Goal: Task Accomplishment & Management: Complete application form

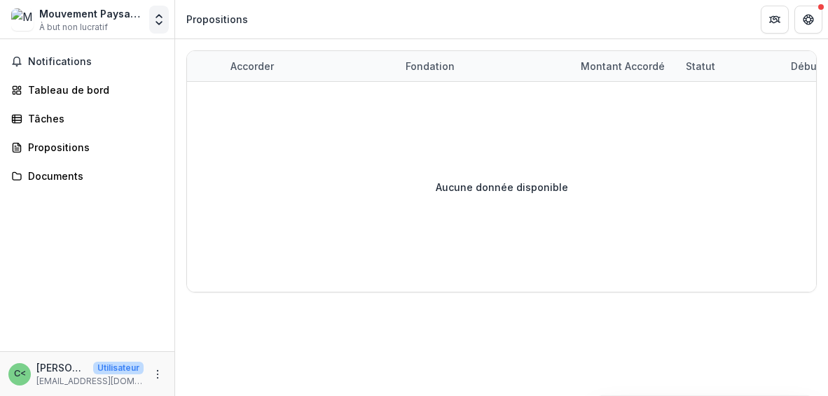
click at [153, 22] on icon "Ouvrir le sélecteur d'entités" at bounding box center [159, 20] width 14 height 14
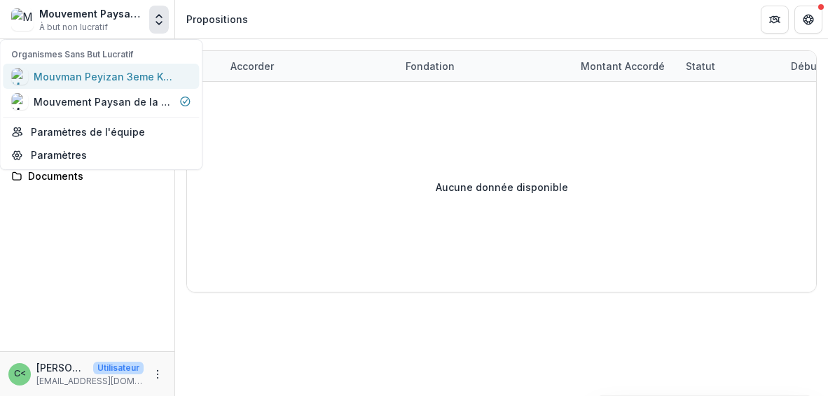
click at [129, 78] on font "Mouvman Peyizan 3eme Kanperin (MP3K)" at bounding box center [136, 77] width 205 height 12
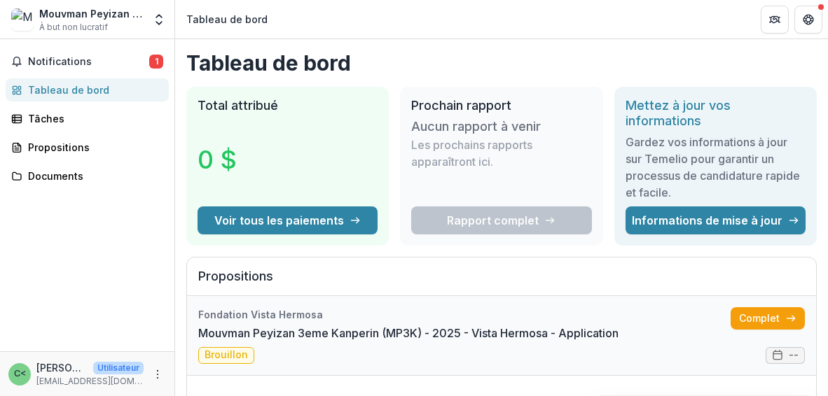
click at [466, 329] on link "Mouvman Peyizan 3eme Kanperin (MP3K) - 2025 - Vista Hermosa - Application" at bounding box center [408, 333] width 420 height 17
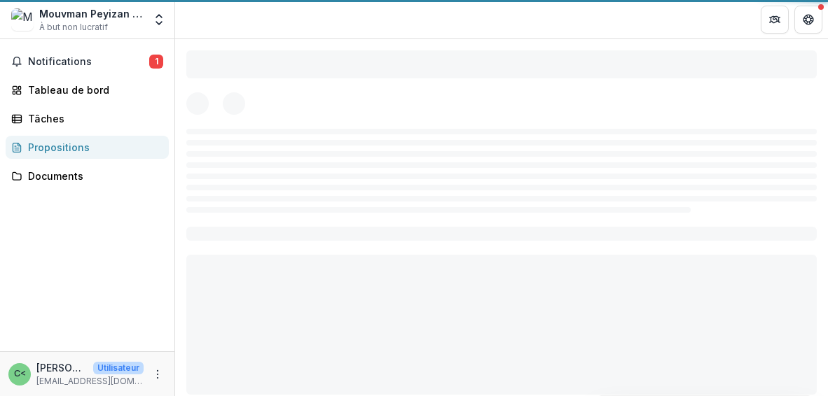
click at [466, 329] on div at bounding box center [501, 222] width 653 height 367
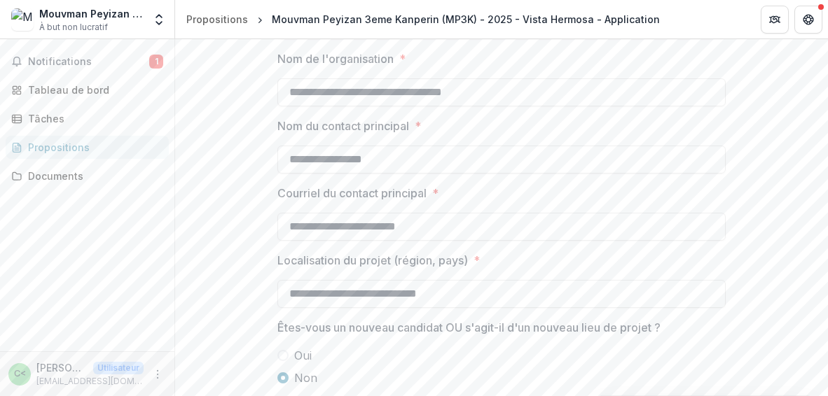
scroll to position [1300, 0]
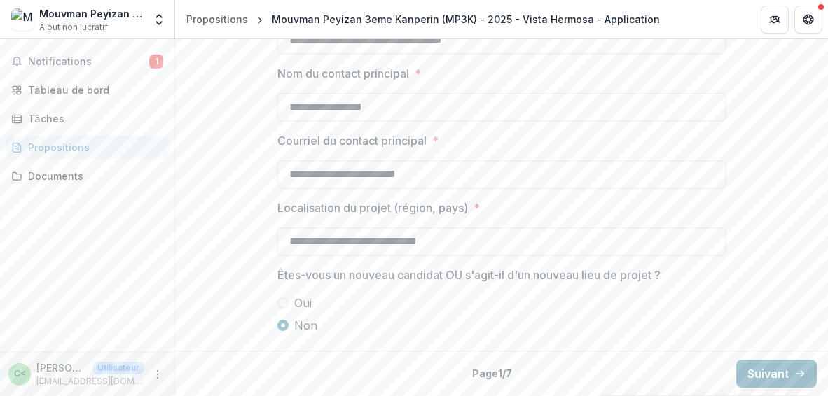
click at [764, 383] on button "Suivant" at bounding box center [776, 374] width 81 height 28
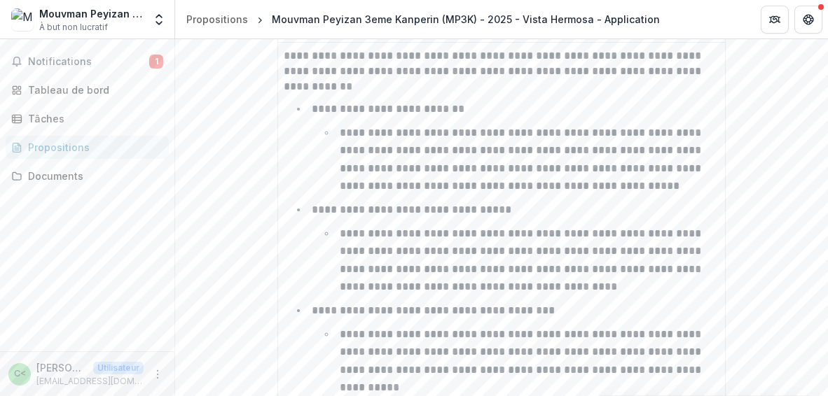
scroll to position [3581, 0]
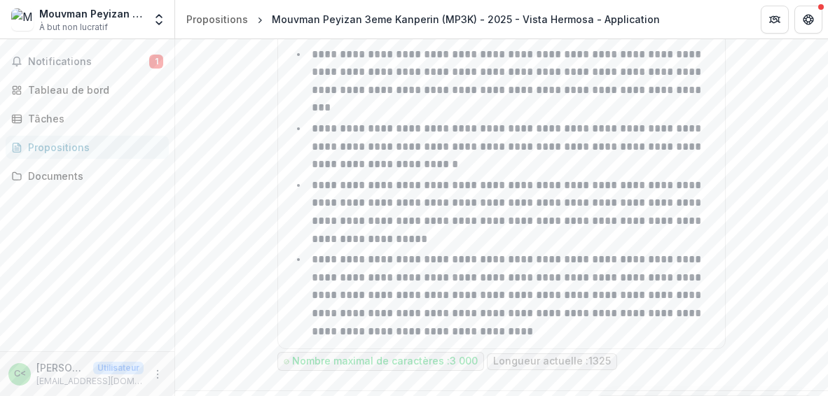
scroll to position [1150, 0]
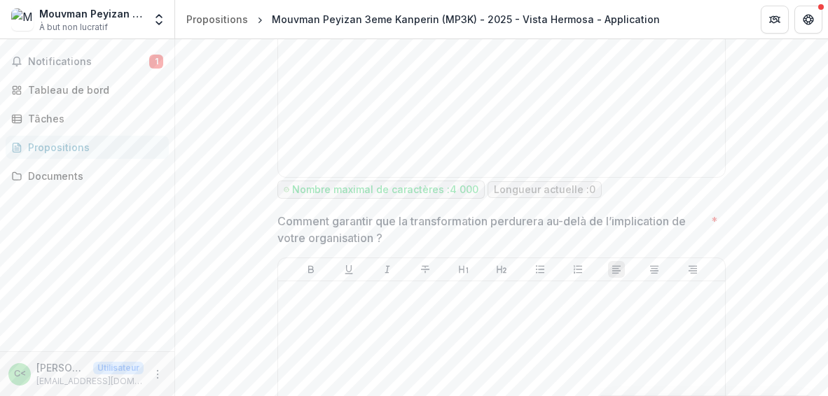
scroll to position [2929, 0]
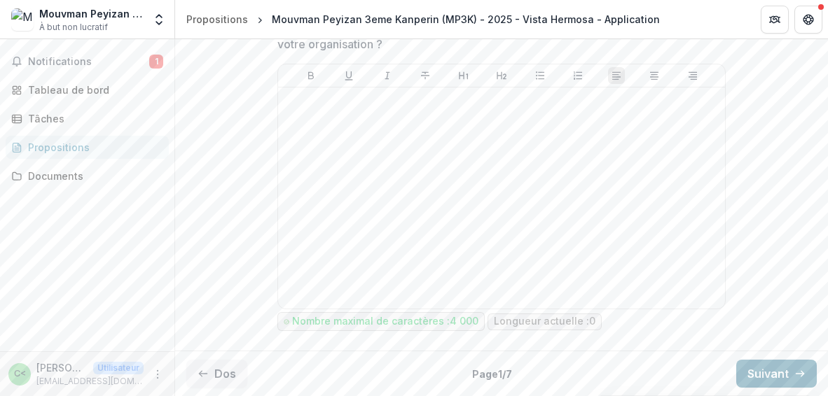
click at [775, 373] on font "Suivant" at bounding box center [767, 374] width 41 height 14
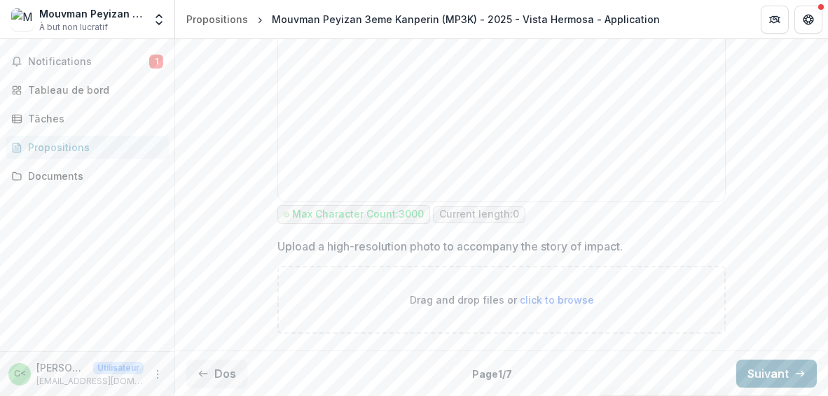
scroll to position [1435, 0]
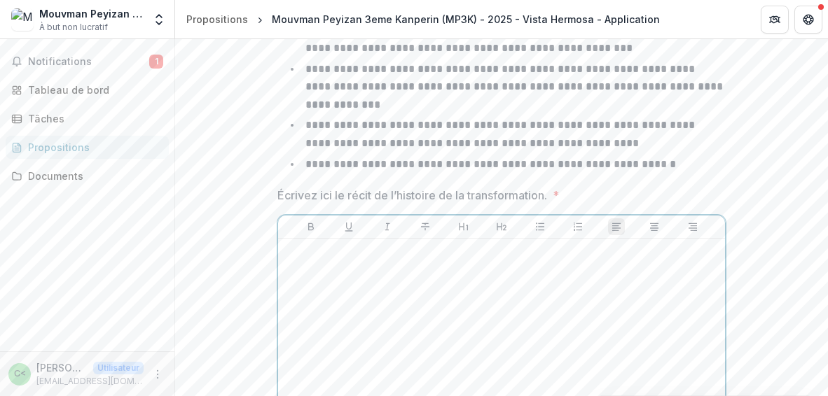
click at [660, 343] on div at bounding box center [502, 349] width 436 height 210
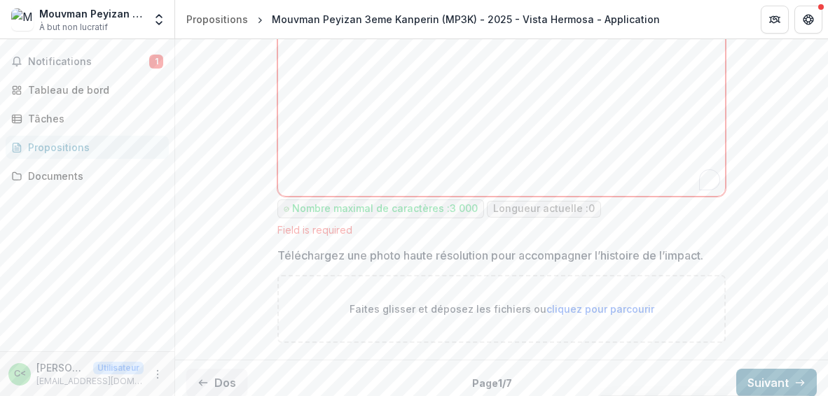
click at [798, 375] on button "Suivant" at bounding box center [776, 383] width 81 height 28
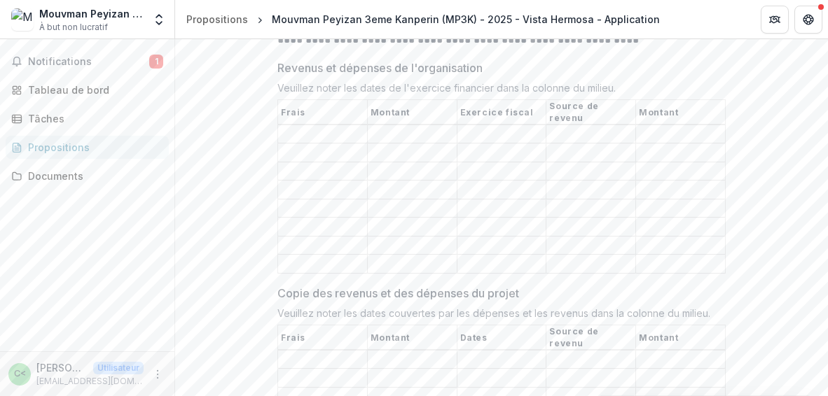
scroll to position [510, 0]
drag, startPoint x: 823, startPoint y: 186, endPoint x: 823, endPoint y: 160, distance: 26.6
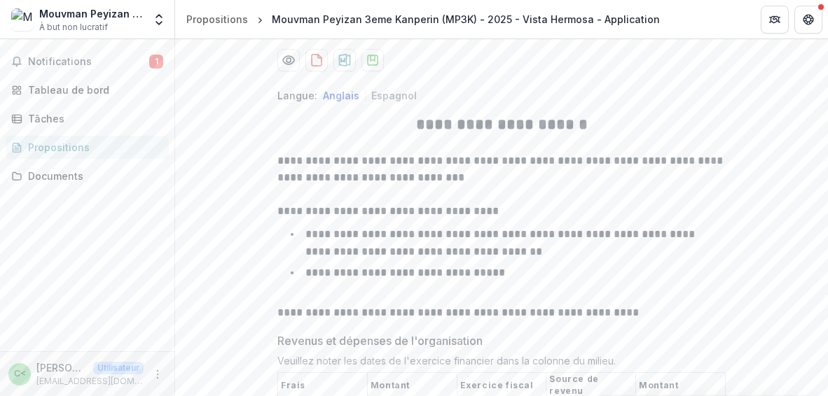
scroll to position [227, 0]
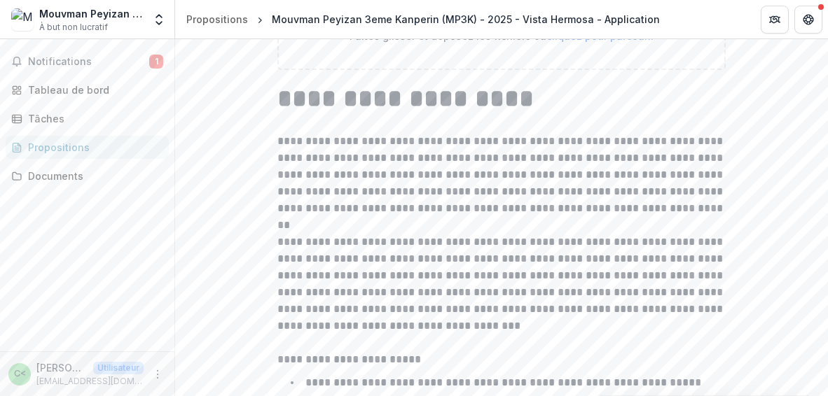
scroll to position [448, 0]
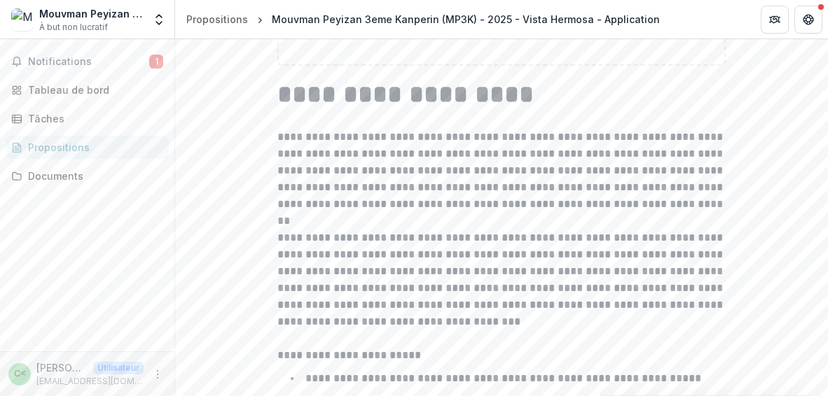
drag, startPoint x: 822, startPoint y: 202, endPoint x: 788, endPoint y: 191, distance: 35.4
drag, startPoint x: 788, startPoint y: 191, endPoint x: 824, endPoint y: 204, distance: 38.1
click at [824, 204] on div "**********" at bounding box center [501, 217] width 653 height 357
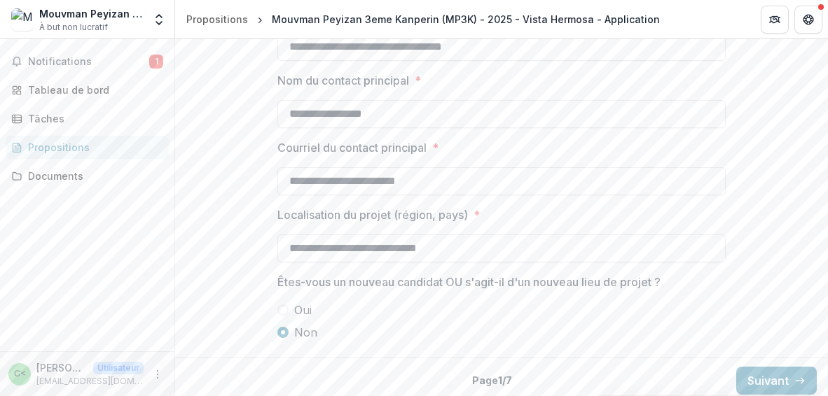
scroll to position [1300, 0]
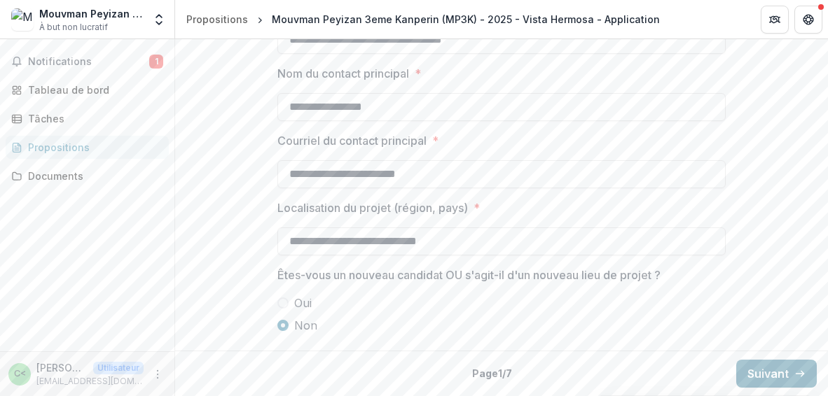
click at [767, 382] on button "Suivant" at bounding box center [776, 374] width 81 height 28
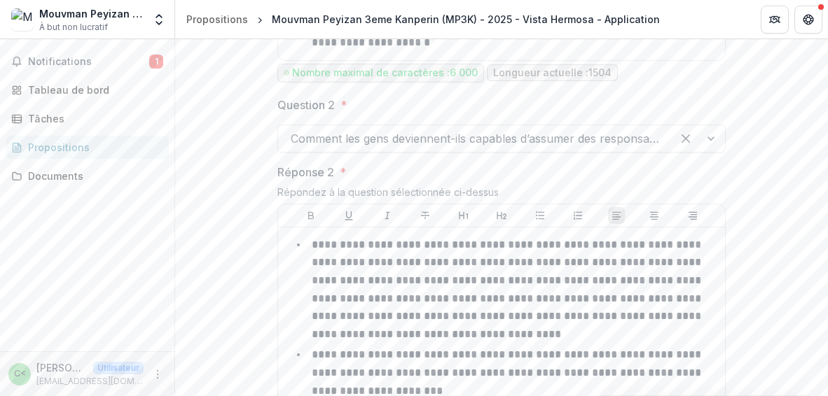
scroll to position [2328, 0]
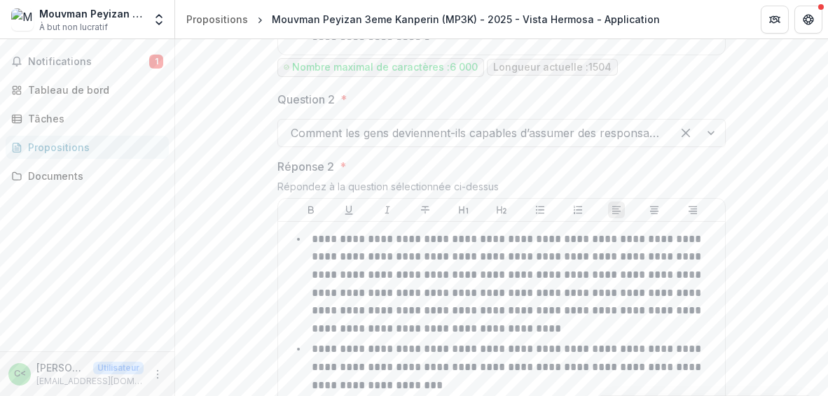
click at [825, 273] on div "**********" at bounding box center [501, 217] width 653 height 357
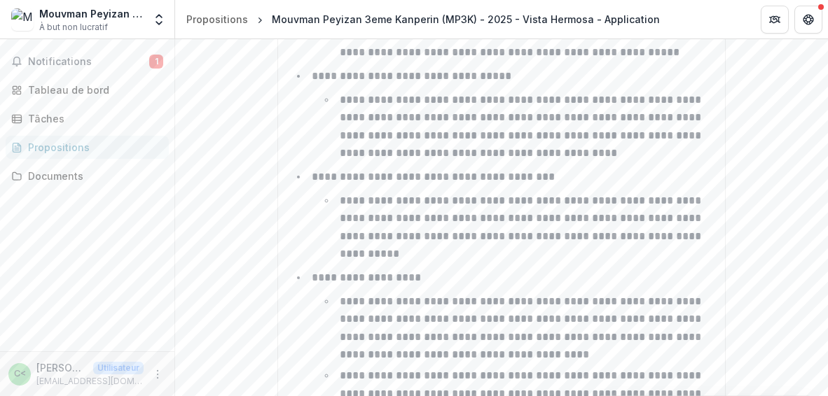
scroll to position [3581, 0]
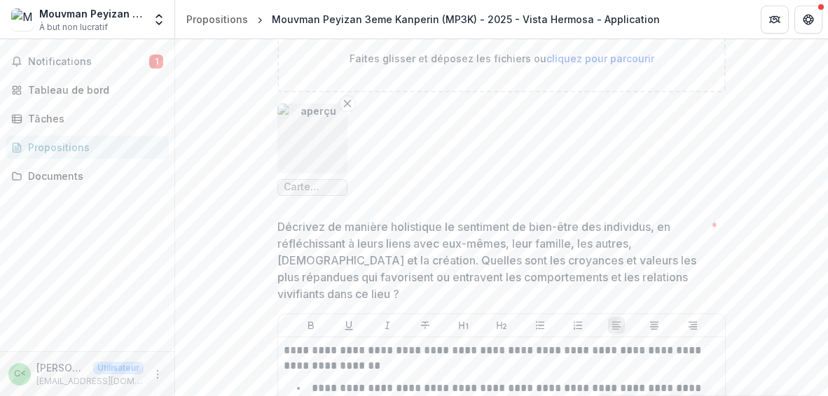
scroll to position [712, 0]
click at [322, 160] on img "button" at bounding box center [312, 140] width 70 height 70
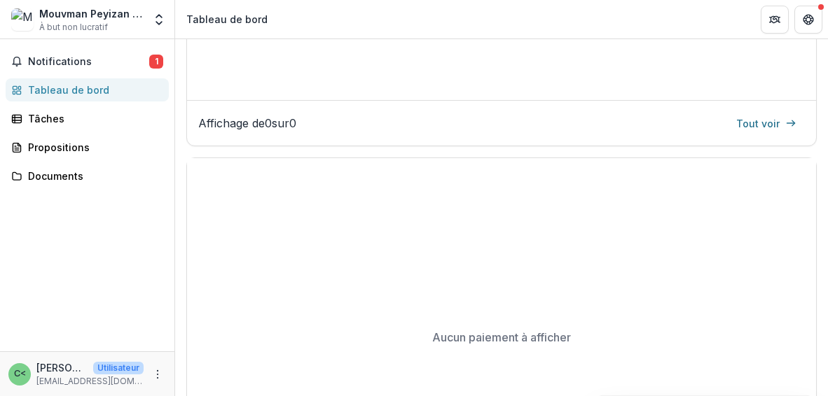
click at [826, 261] on div "Tableau de bord Total attribué 0 $ Voir tous les paiements Prochain rapport No …" at bounding box center [501, 217] width 653 height 357
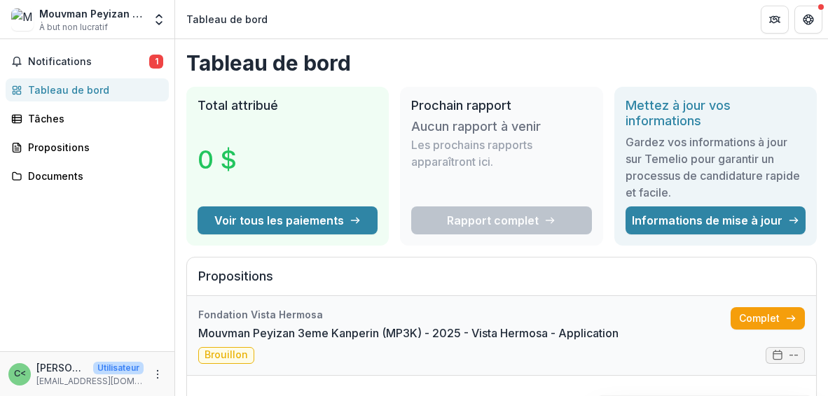
click at [312, 325] on link "Mouvman Peyizan 3eme Kanperin (MP3K) - 2025 - Vista Hermosa - Application" at bounding box center [408, 333] width 420 height 17
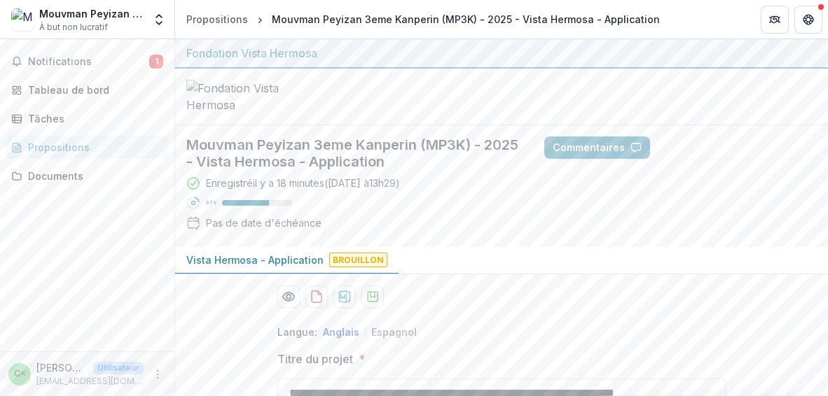
drag, startPoint x: 823, startPoint y: 70, endPoint x: 816, endPoint y: 99, distance: 30.1
click at [816, 99] on div at bounding box center [501, 97] width 653 height 57
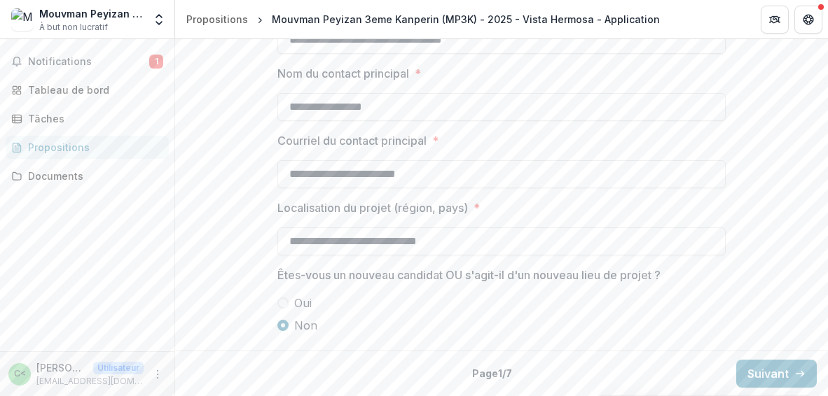
scroll to position [1300, 0]
click at [769, 368] on font "Suivant" at bounding box center [767, 374] width 41 height 14
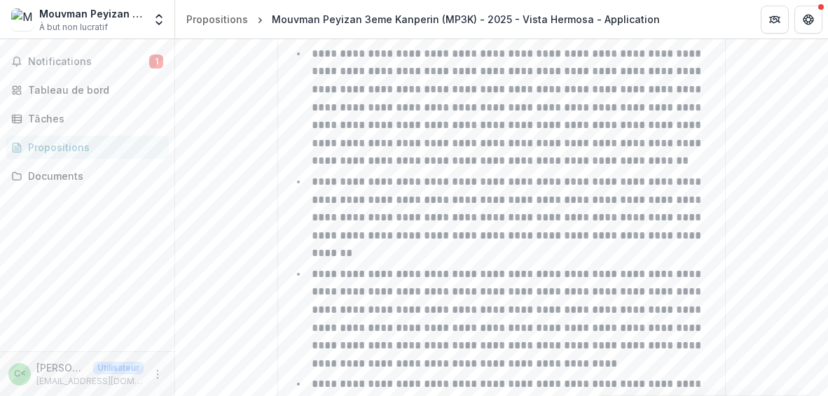
scroll to position [1914, 0]
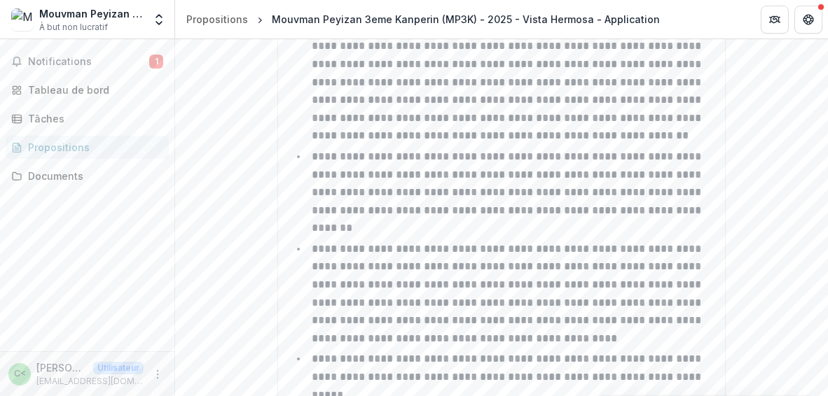
drag, startPoint x: 821, startPoint y: 221, endPoint x: 824, endPoint y: 229, distance: 9.1
click at [824, 229] on div "**********" at bounding box center [501, 217] width 653 height 357
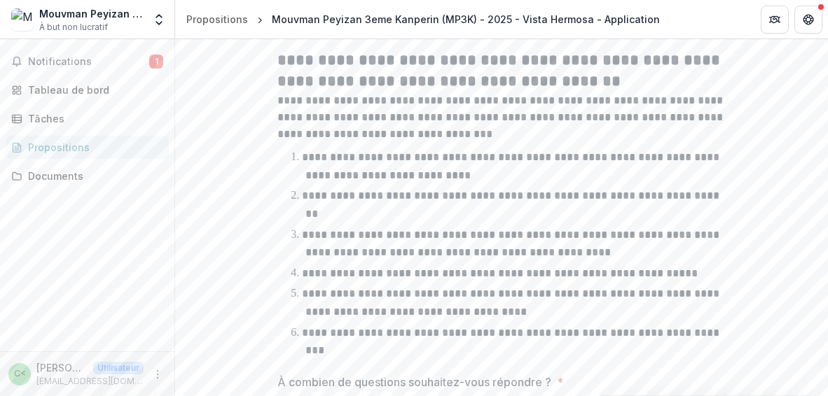
scroll to position [1209, 0]
